Goal: Check status: Check status

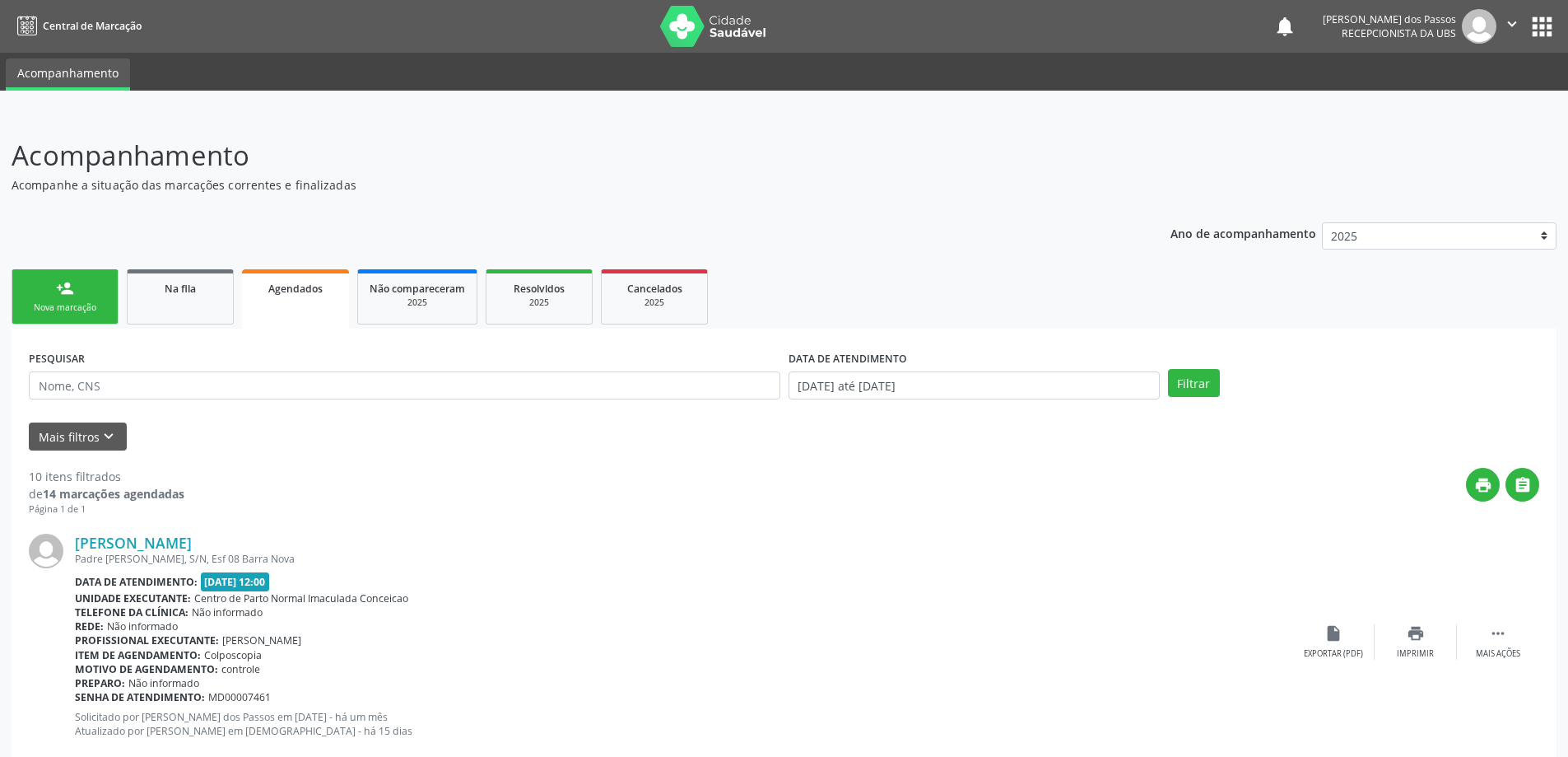
click at [285, 288] on span "Agendados" at bounding box center [295, 289] width 55 height 14
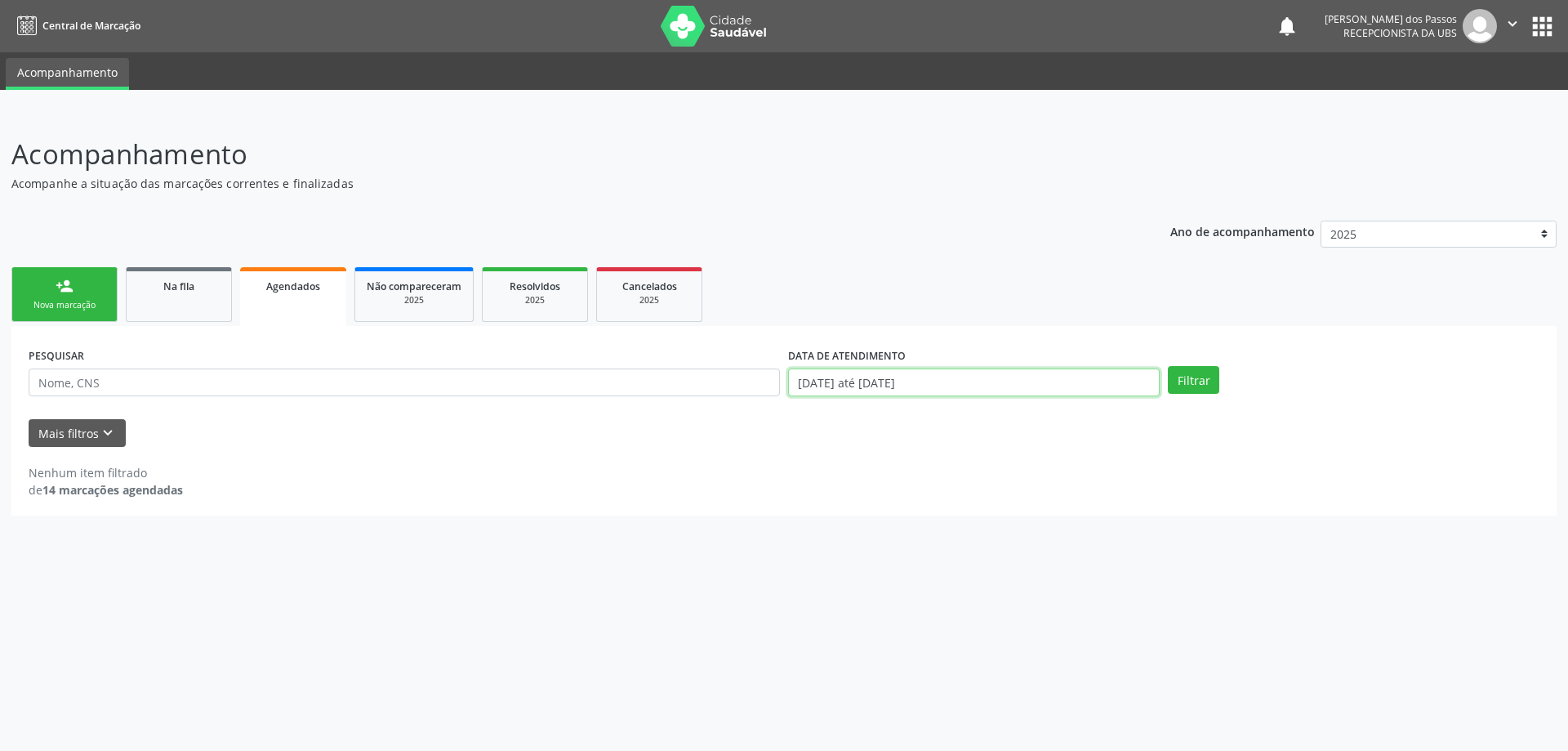
click at [875, 383] on input "[DATE] até [DATE]" at bounding box center [973, 382] width 372 height 28
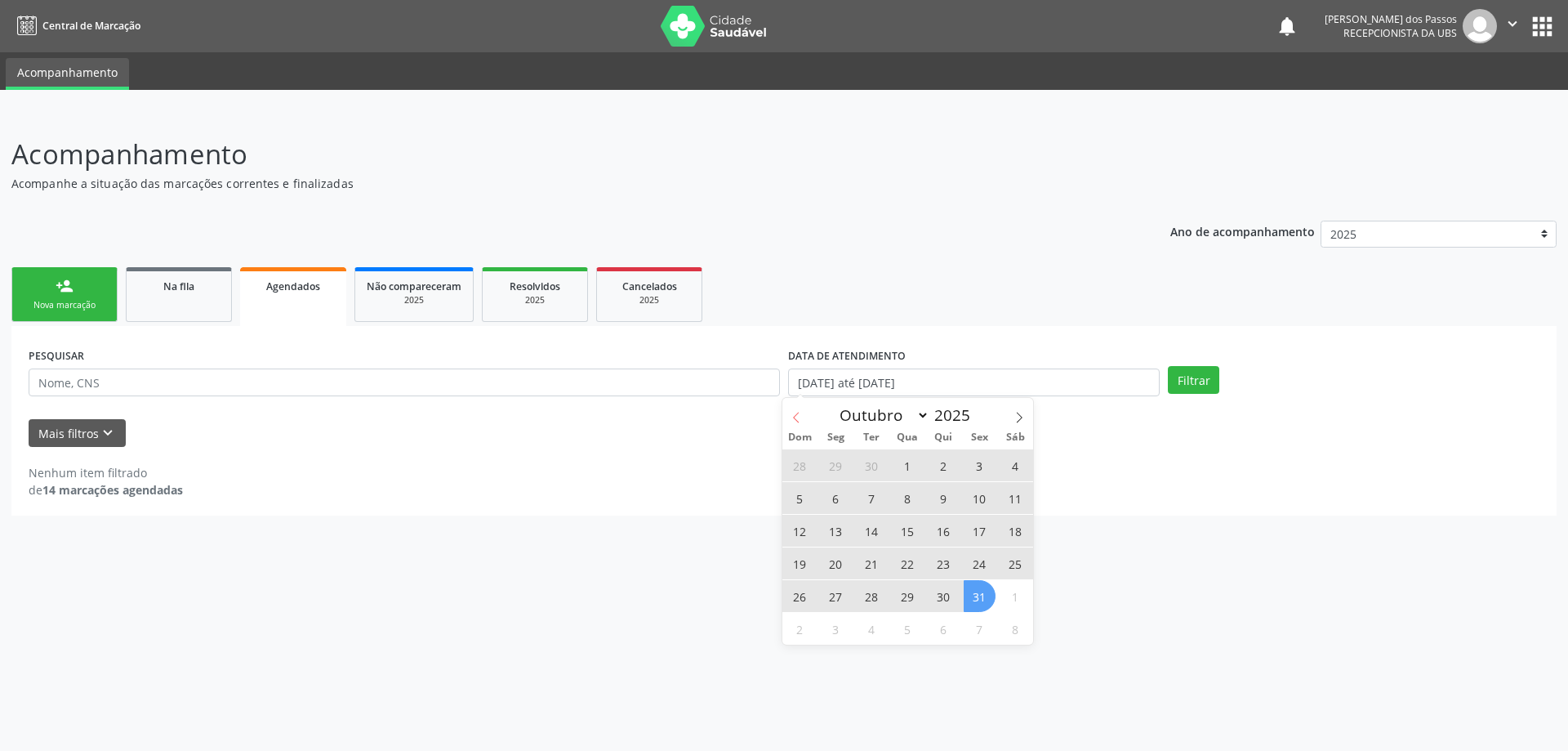
click at [800, 415] on icon at bounding box center [796, 417] width 12 height 12
select select "8"
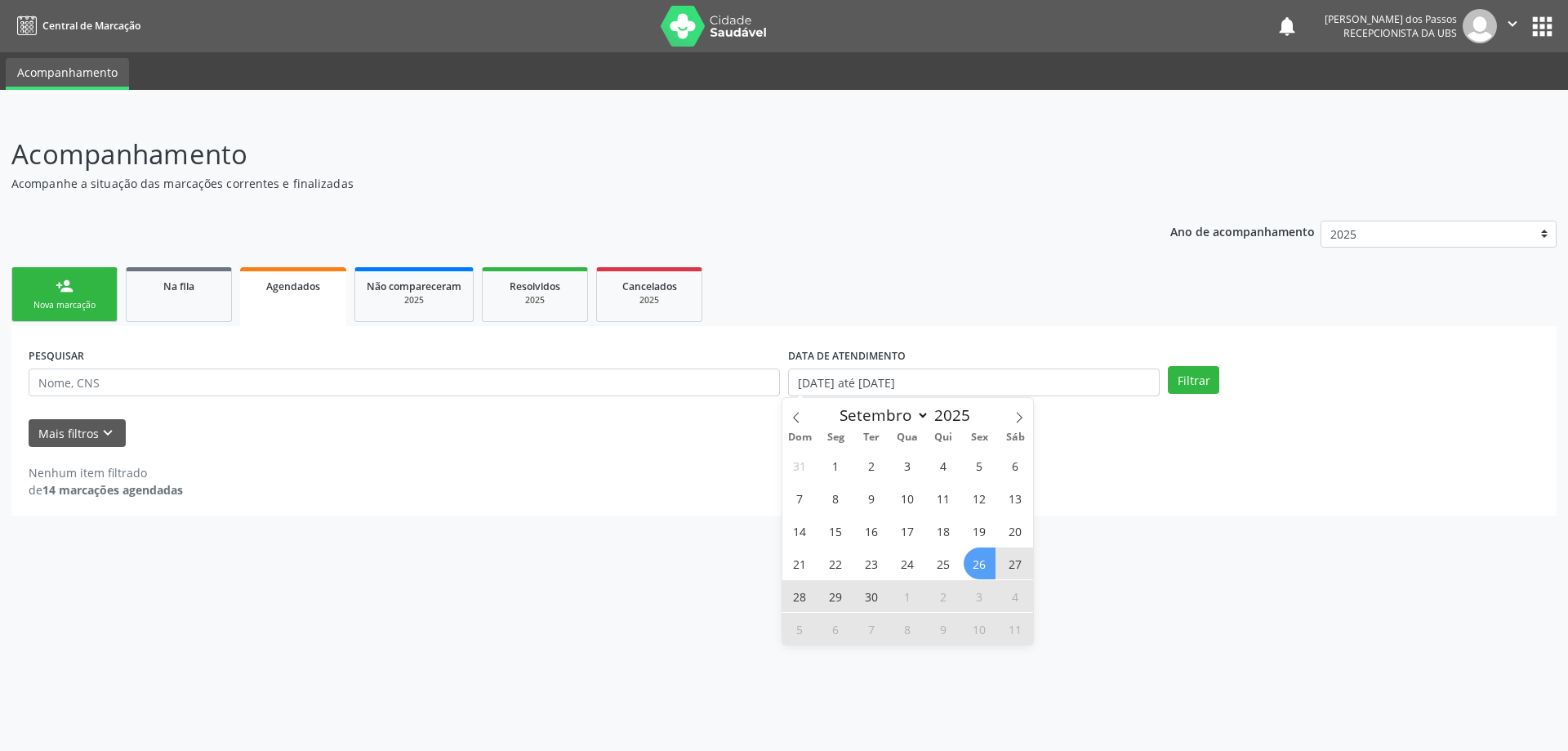
click at [980, 564] on span "26" at bounding box center [980, 564] width 32 height 32
type input "[DATE]"
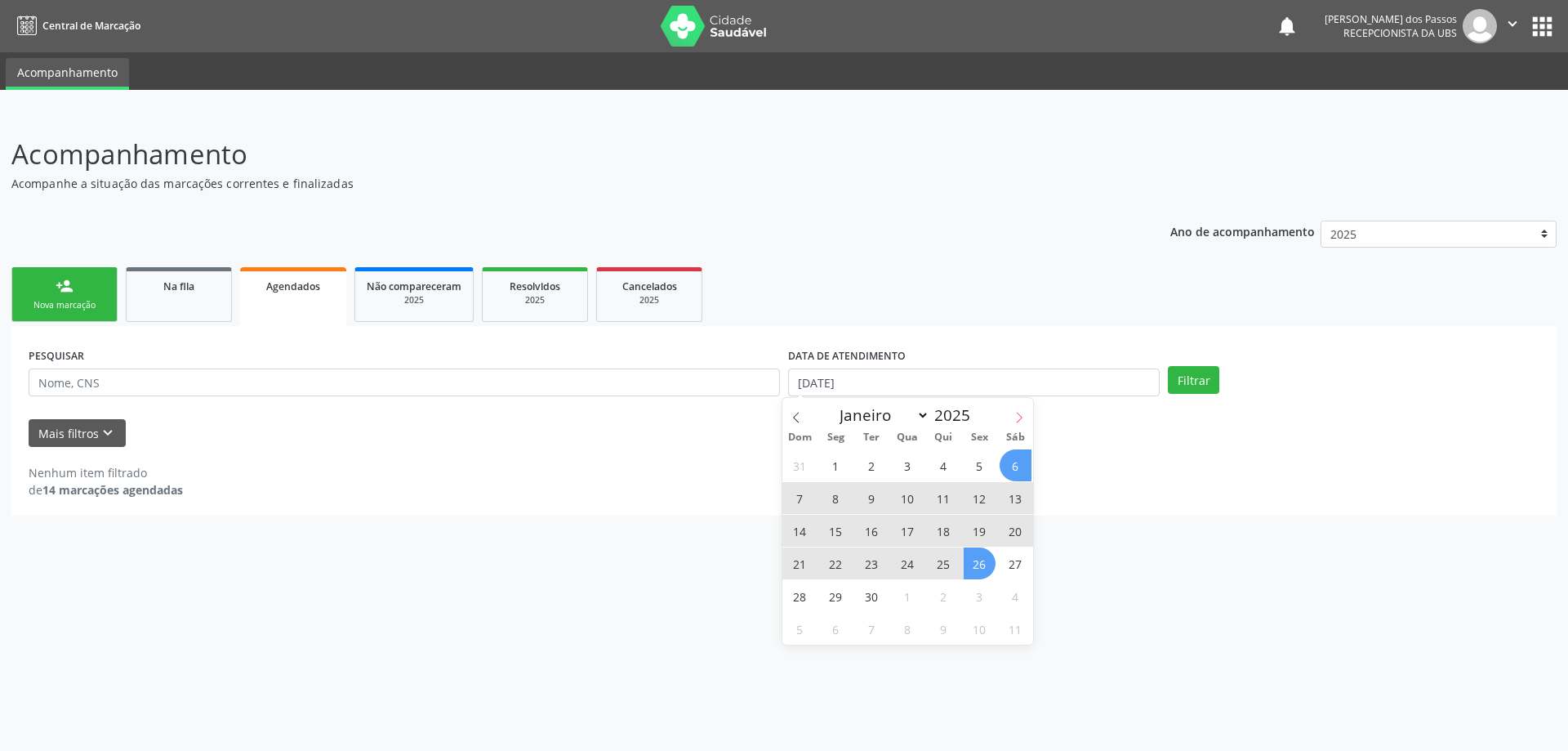
click at [1016, 414] on icon at bounding box center [1019, 417] width 12 height 12
select select "9"
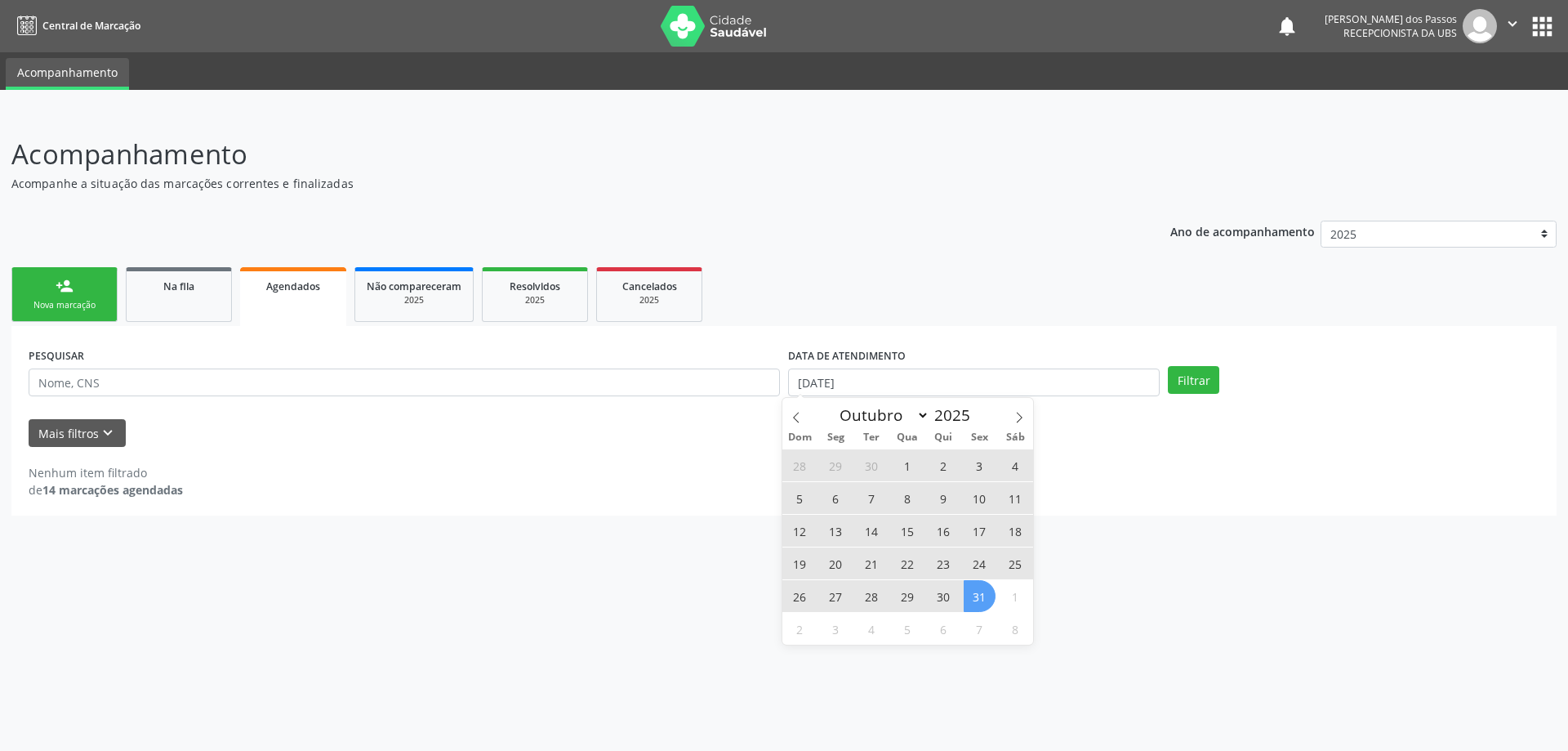
click at [977, 598] on span "31" at bounding box center [980, 596] width 32 height 32
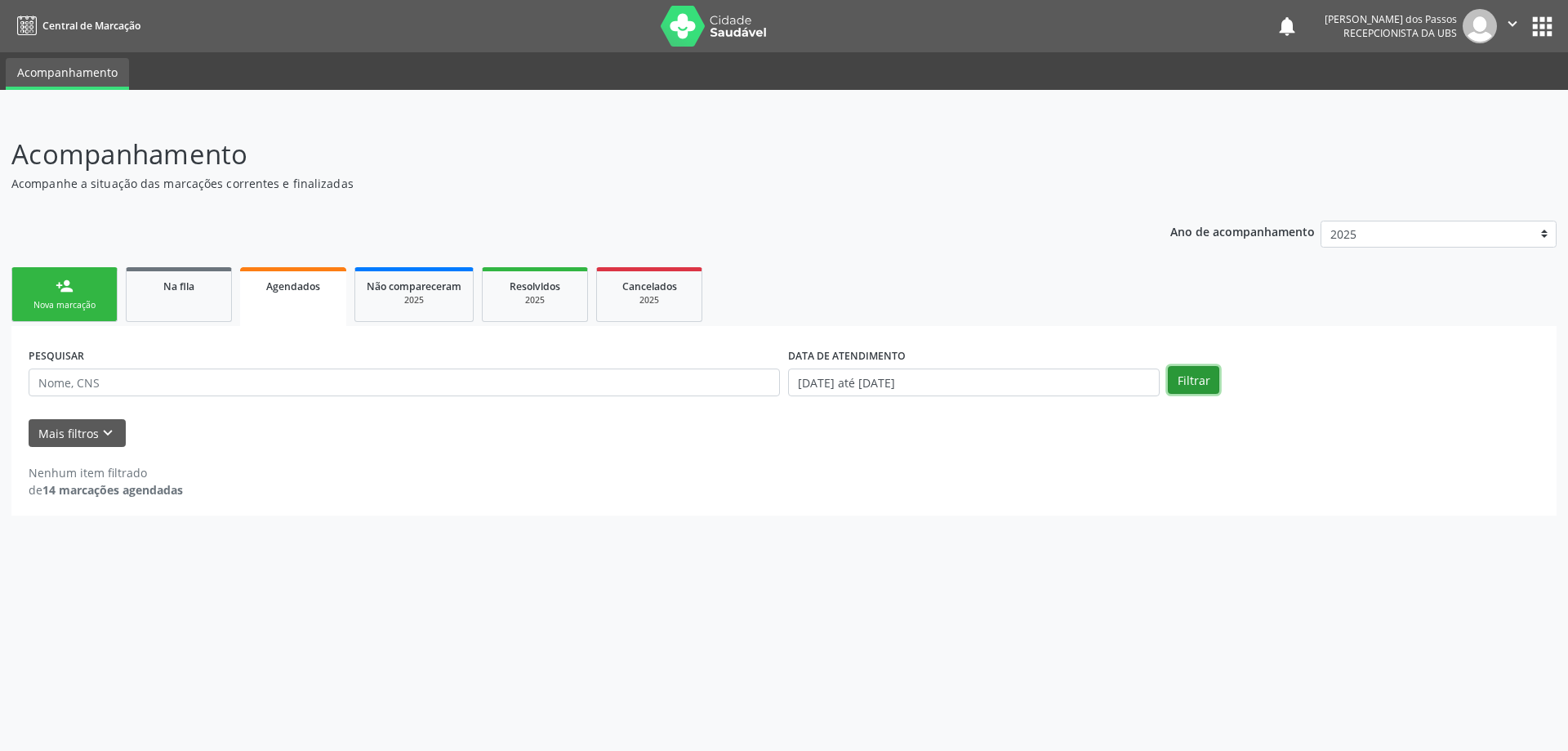
click at [1192, 377] on button "Filtrar" at bounding box center [1194, 379] width 51 height 28
